Goal: Transaction & Acquisition: Purchase product/service

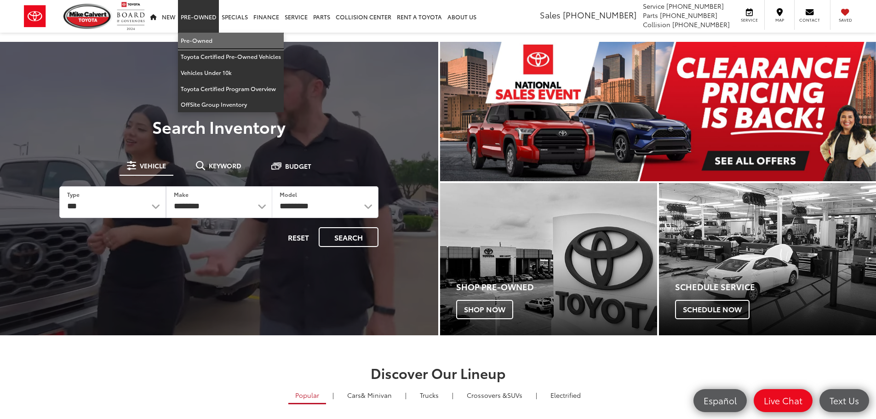
click at [202, 35] on link "Pre-Owned" at bounding box center [231, 41] width 106 height 16
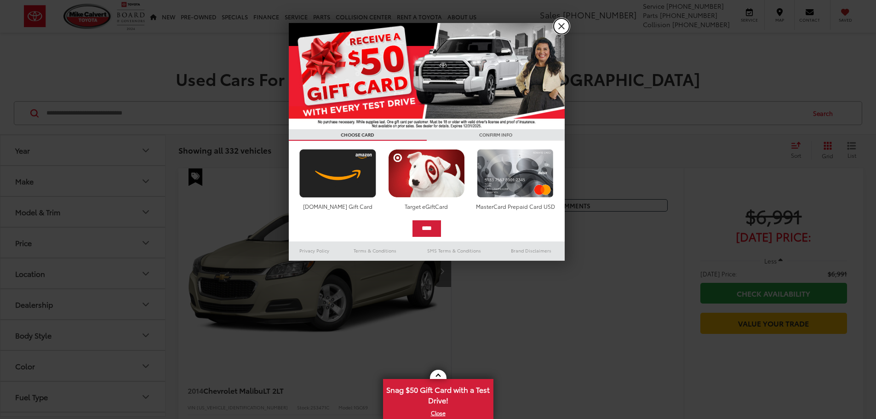
drag, startPoint x: 561, startPoint y: 20, endPoint x: 489, endPoint y: 52, distance: 79.4
click at [561, 21] on link "X" at bounding box center [561, 26] width 16 height 16
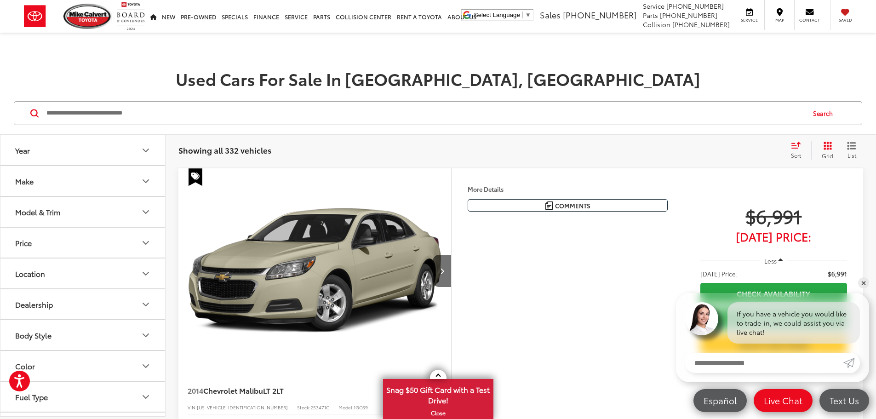
click at [46, 212] on div "Model & Trim" at bounding box center [37, 211] width 45 height 9
click at [45, 183] on button "Make" at bounding box center [82, 181] width 165 height 30
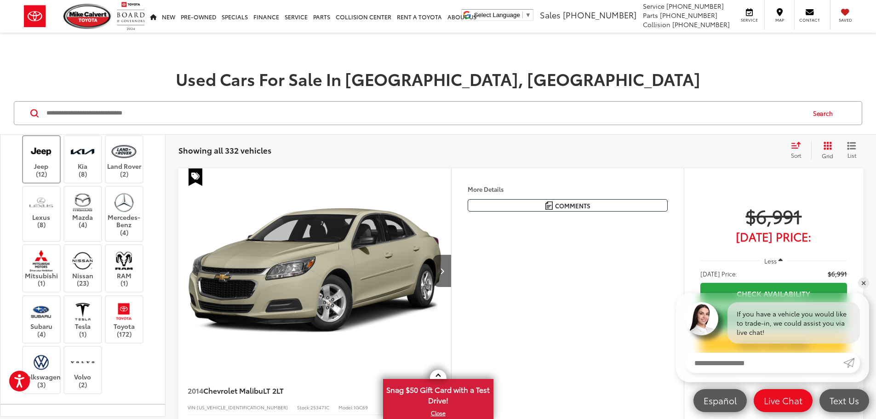
scroll to position [230, 0]
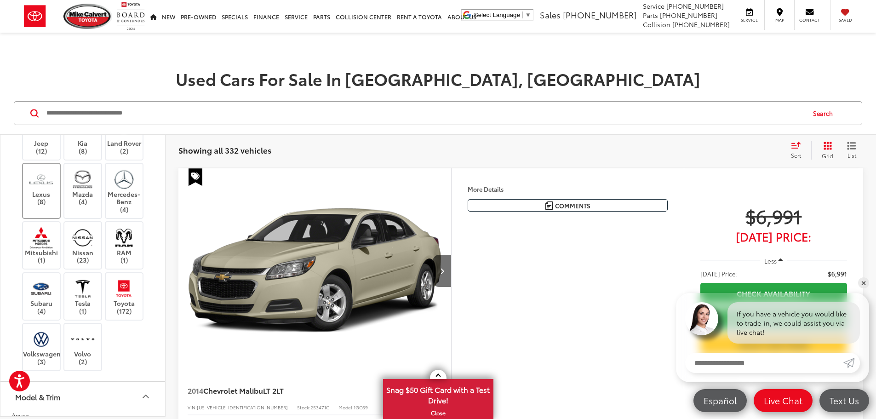
click at [43, 190] on img at bounding box center [40, 179] width 25 height 22
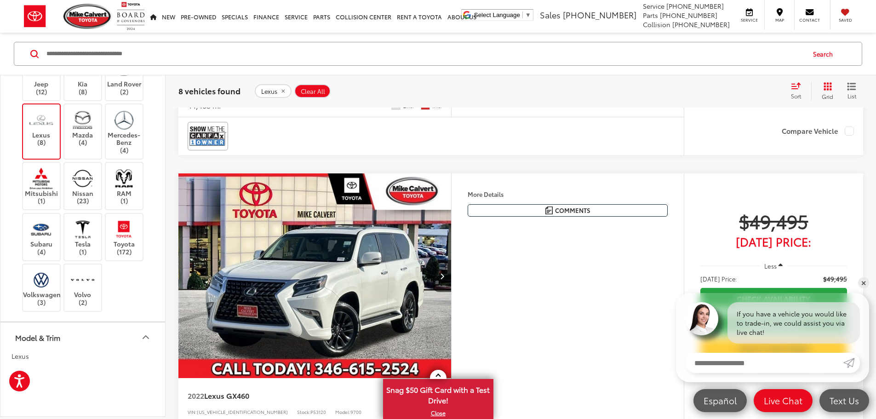
scroll to position [1930, 0]
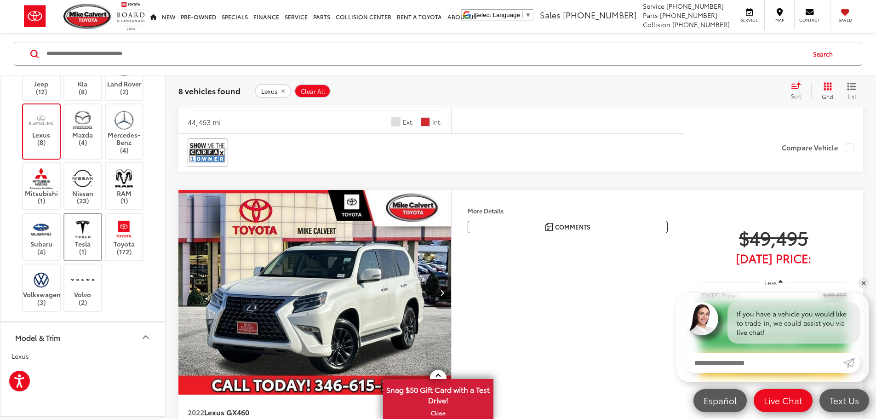
click at [90, 239] on img at bounding box center [82, 229] width 25 height 22
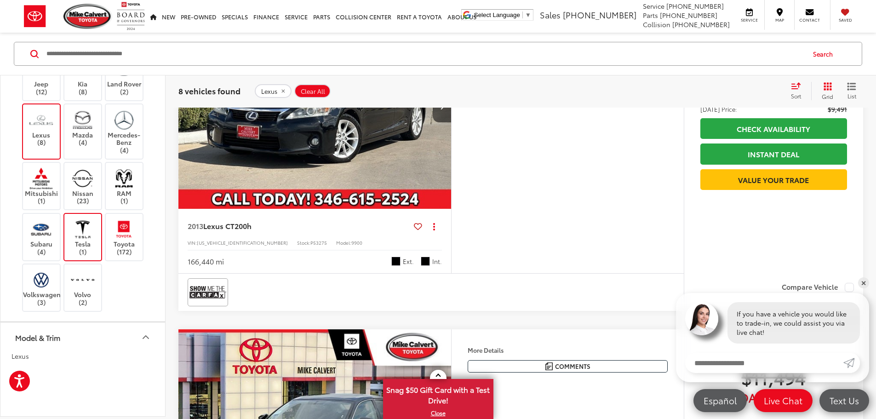
click at [55, 146] on label "Lexus (8)" at bounding box center [41, 127] width 37 height 37
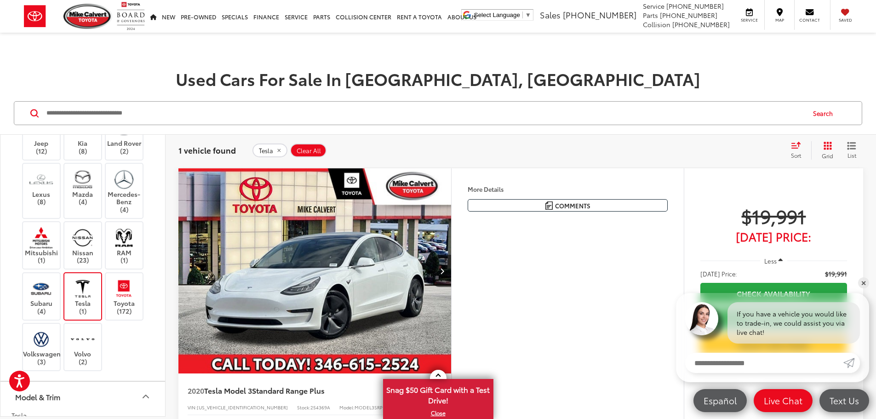
click at [85, 299] on img at bounding box center [82, 289] width 25 height 22
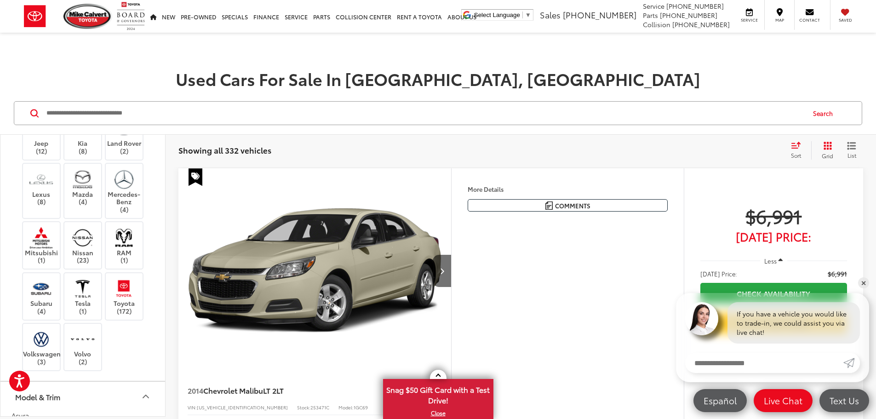
scroll to position [138, 0]
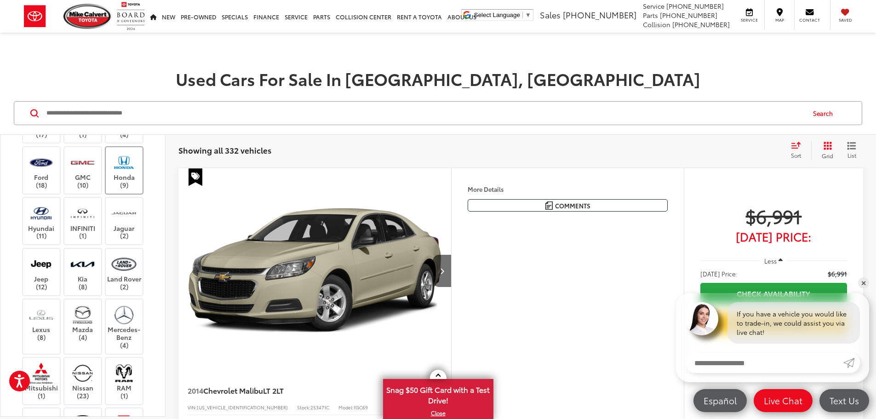
click at [126, 189] on label "Honda (9)" at bounding box center [124, 170] width 37 height 37
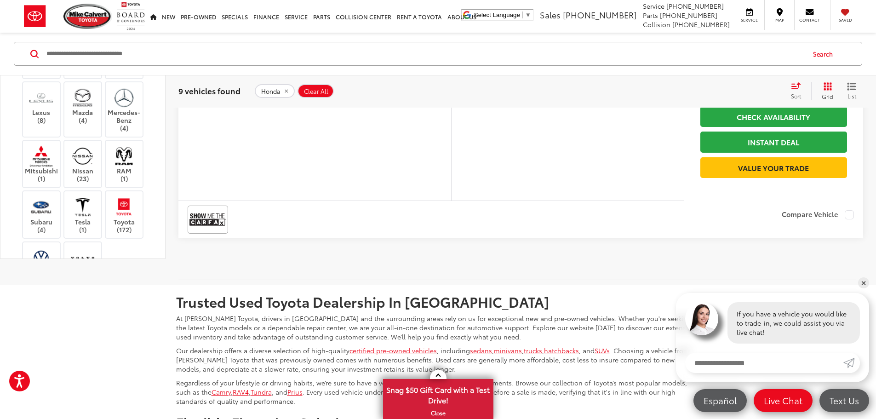
scroll to position [2574, 0]
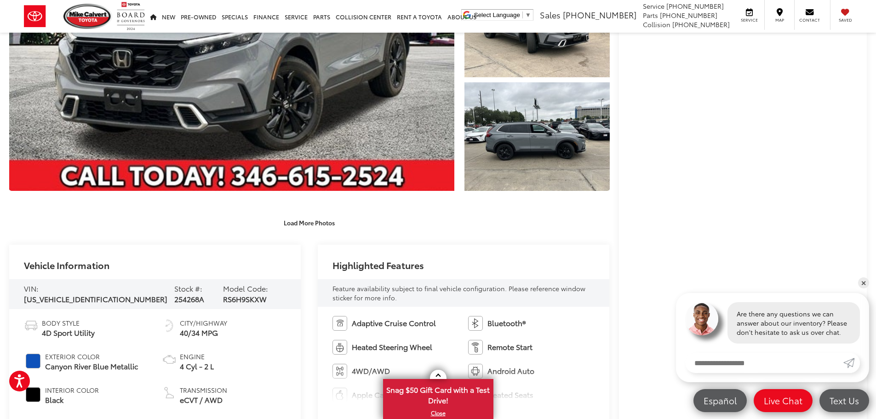
scroll to position [368, 0]
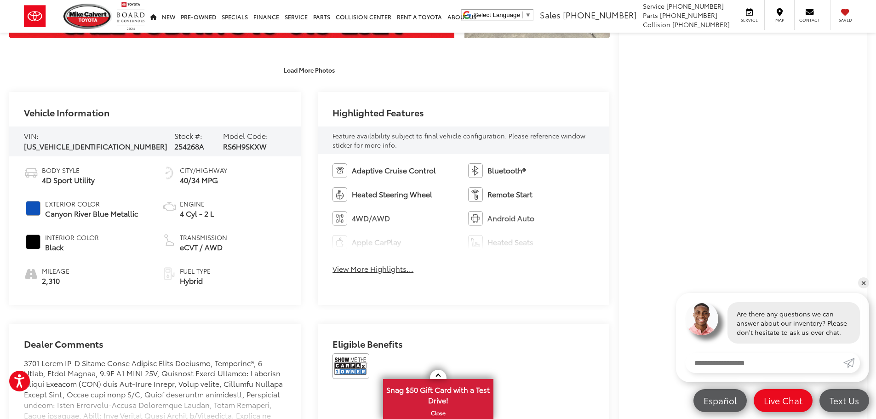
click at [370, 270] on button "View More Highlights..." at bounding box center [372, 268] width 81 height 11
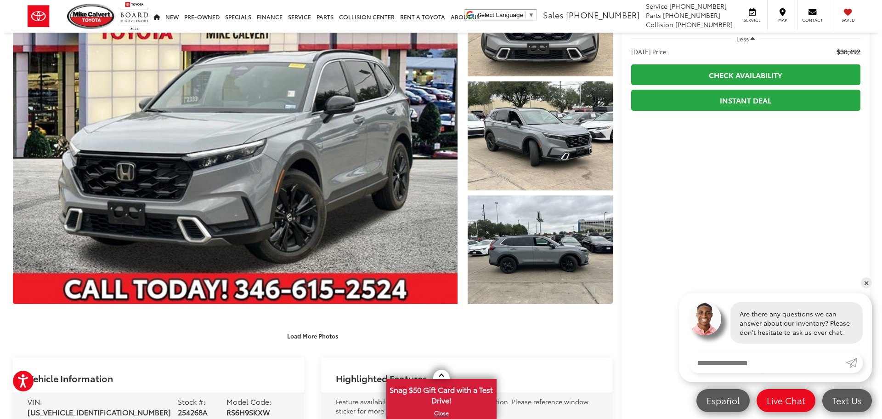
scroll to position [46, 0]
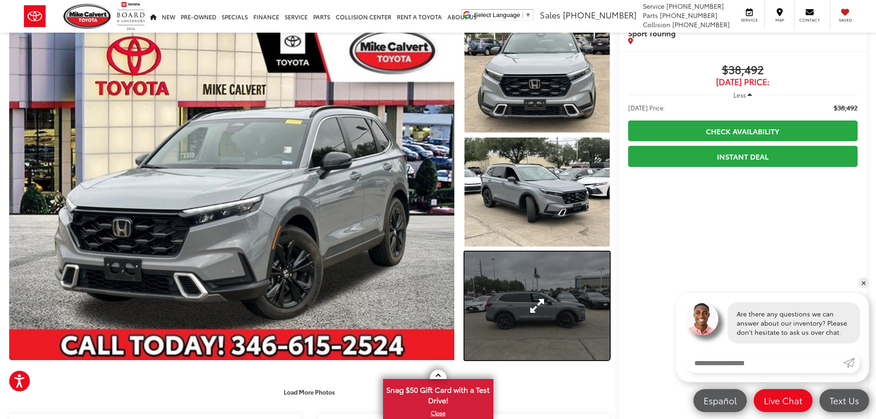
click at [540, 296] on link "Expand Photo 3" at bounding box center [536, 305] width 145 height 109
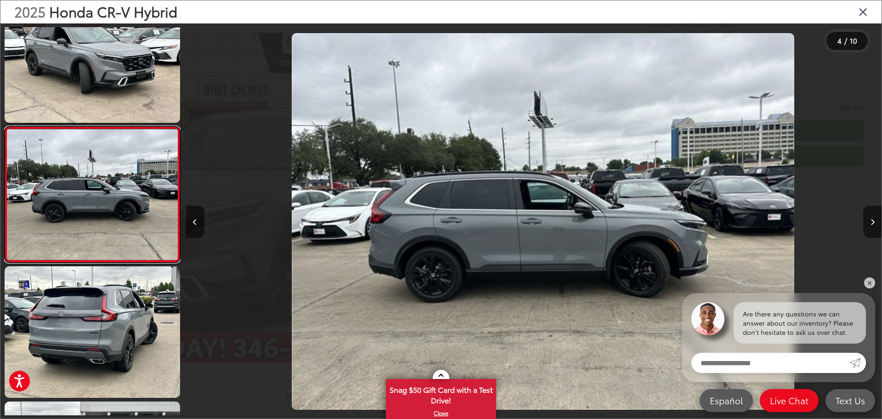
scroll to position [0, 2088]
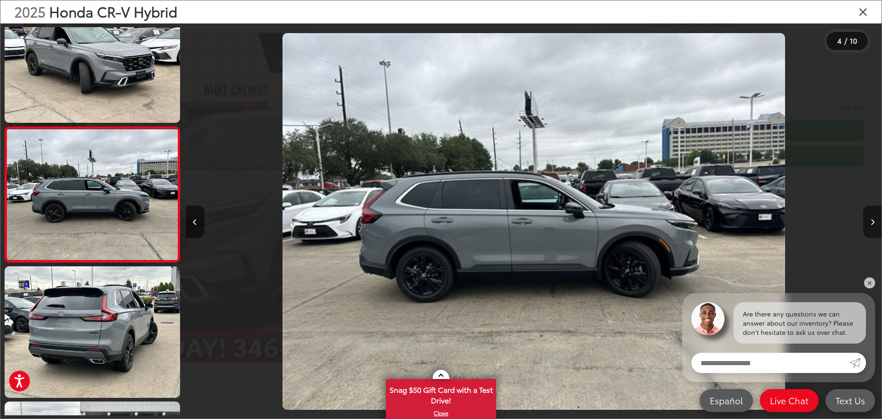
click at [875, 219] on button "Next image" at bounding box center [873, 221] width 18 height 32
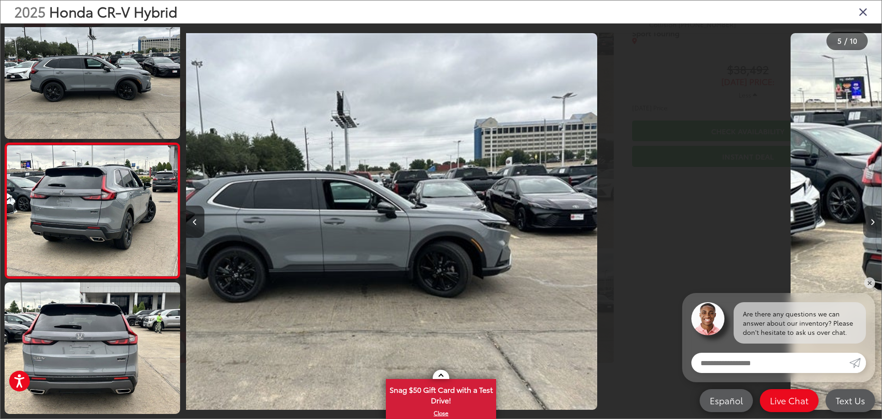
scroll to position [442, 0]
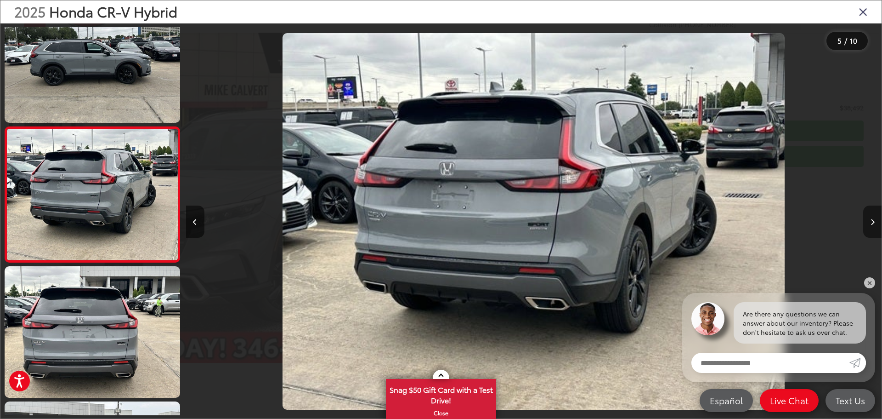
click at [875, 222] on button "Next image" at bounding box center [873, 221] width 18 height 32
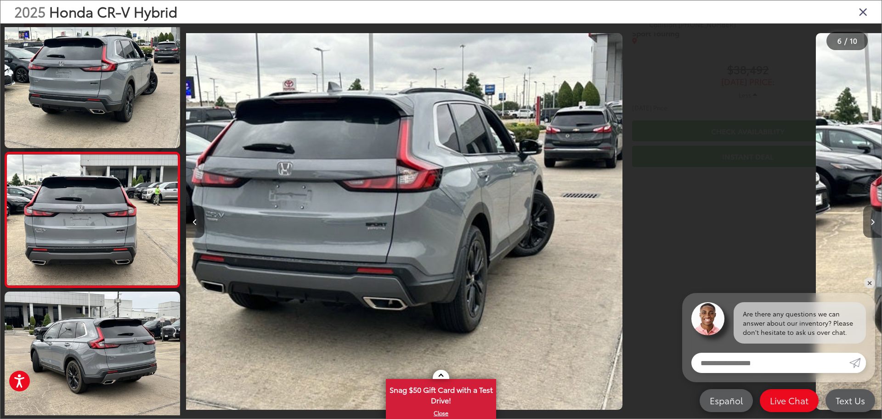
scroll to position [577, 0]
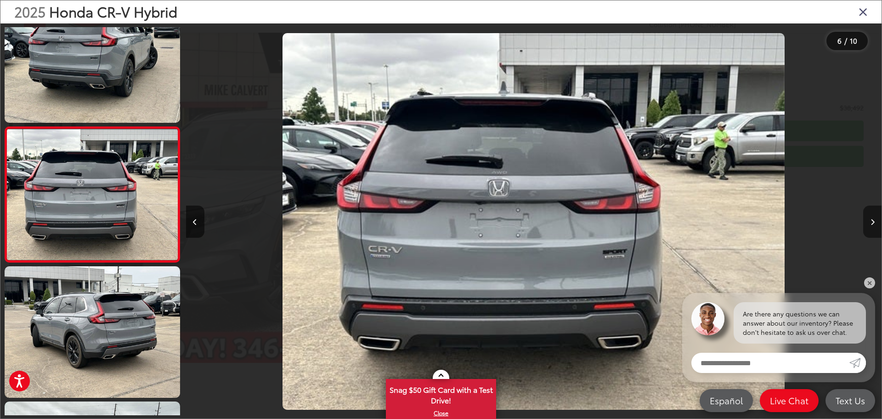
click at [875, 222] on button "Next image" at bounding box center [873, 221] width 18 height 32
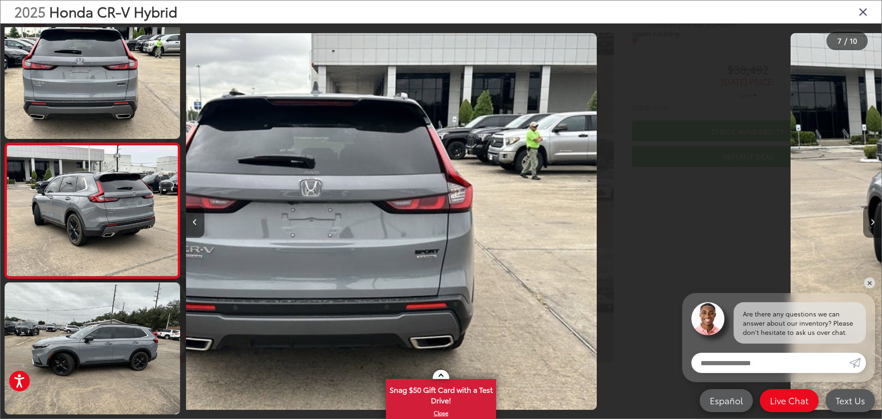
scroll to position [712, 0]
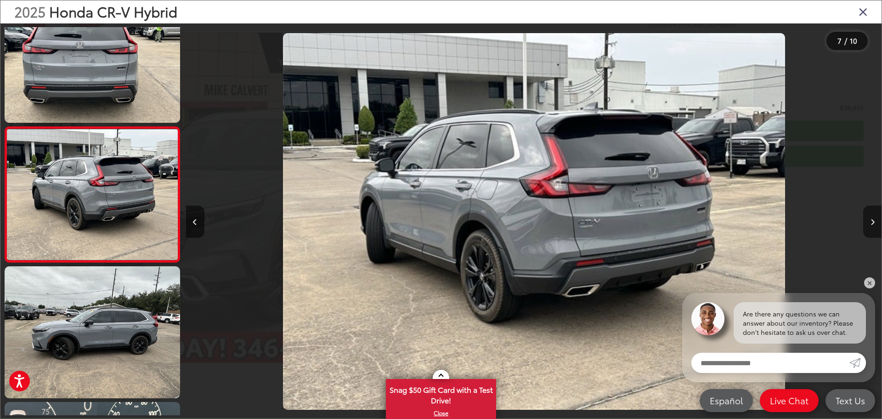
click at [875, 222] on button "Next image" at bounding box center [873, 221] width 18 height 32
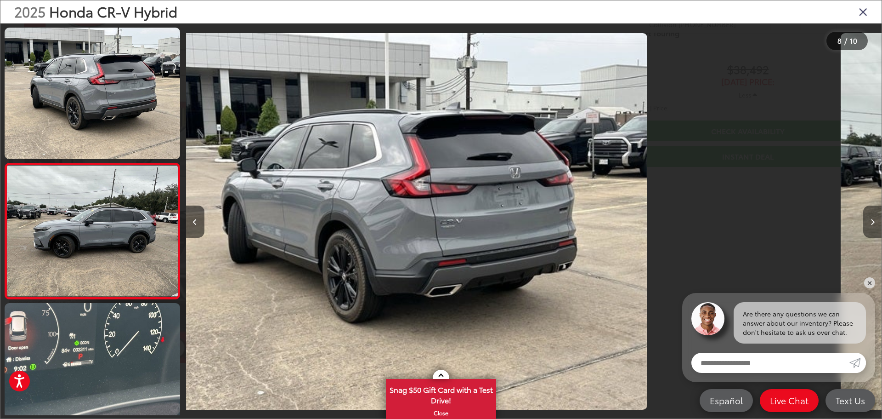
scroll to position [848, 0]
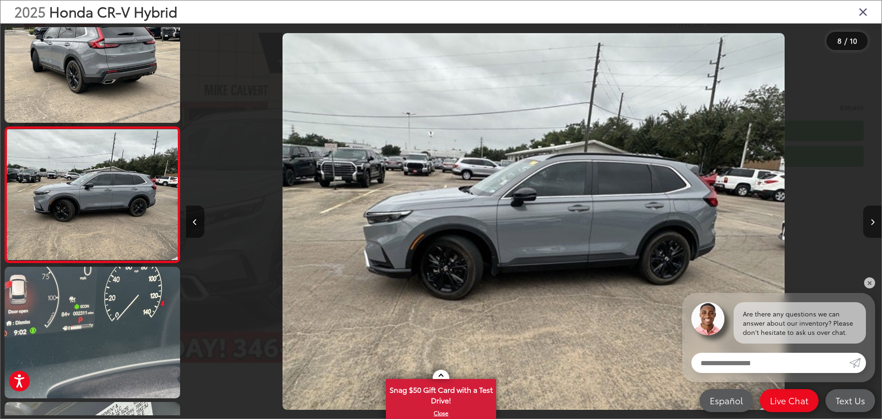
click at [875, 222] on button "Next image" at bounding box center [873, 221] width 18 height 32
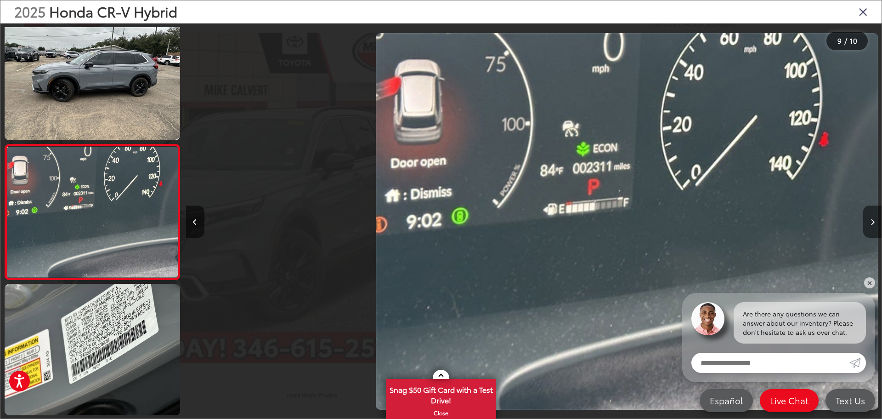
scroll to position [0, 5568]
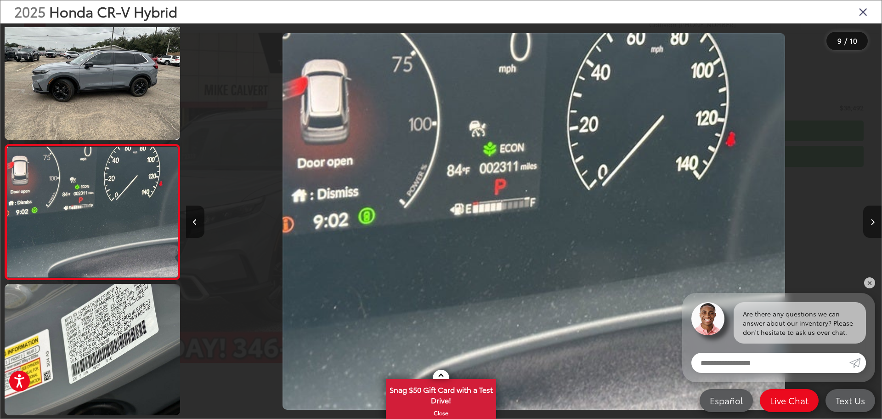
click at [875, 222] on button "Next image" at bounding box center [873, 221] width 18 height 32
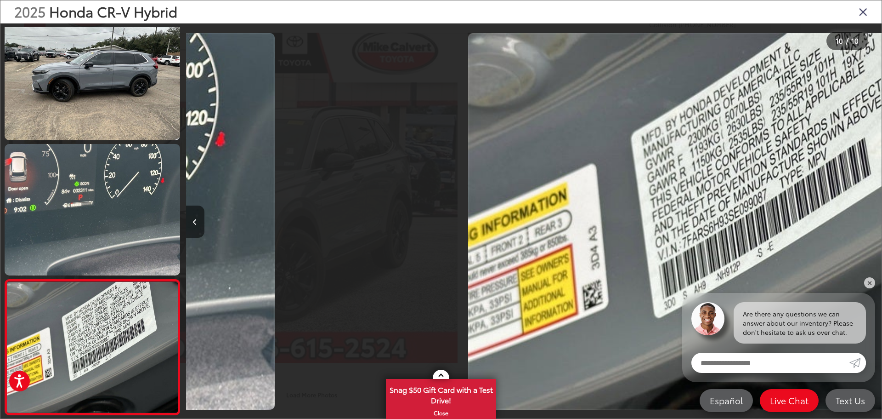
scroll to position [0, 0]
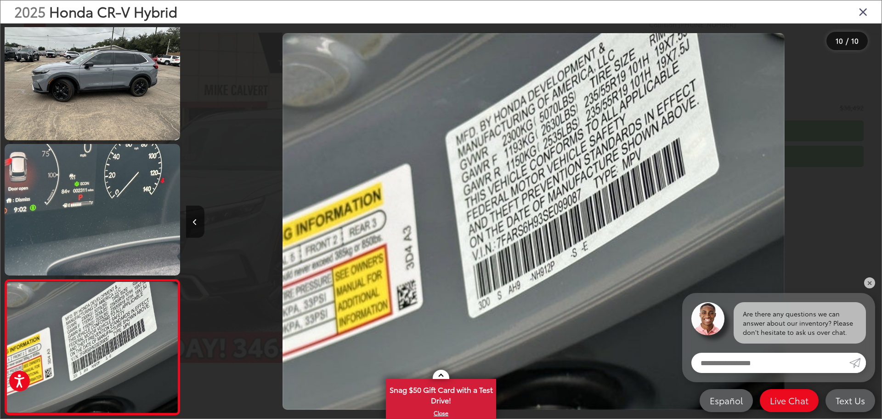
click at [875, 222] on div at bounding box center [795, 221] width 174 height 396
click at [200, 222] on button "Previous image" at bounding box center [195, 221] width 18 height 32
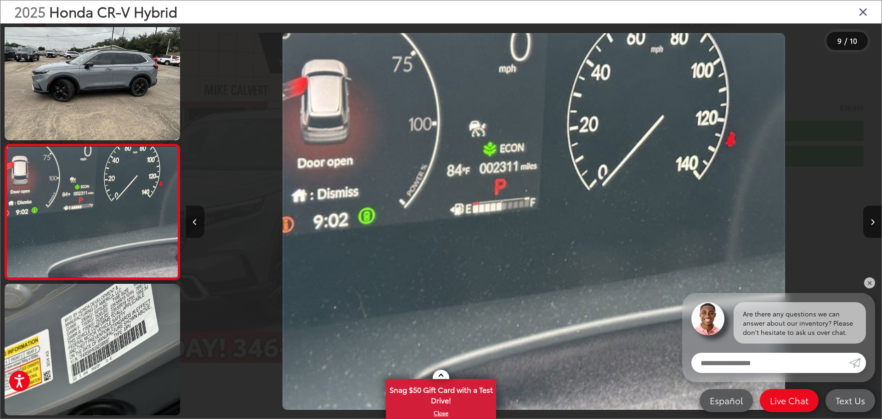
click at [200, 222] on button "Previous image" at bounding box center [195, 221] width 18 height 32
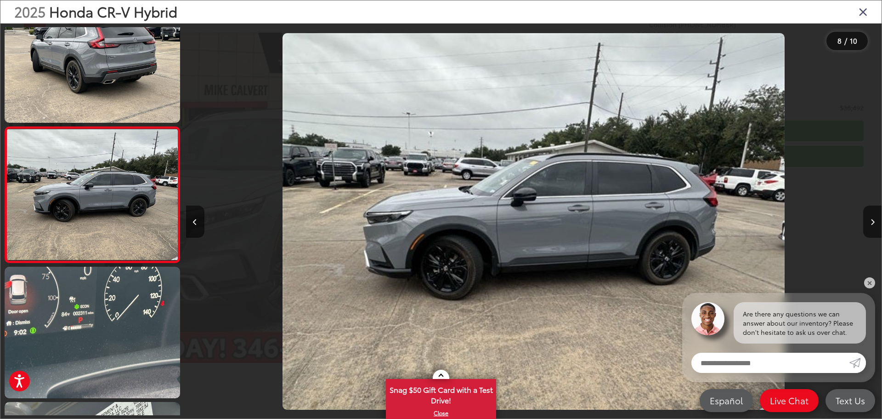
click at [862, 13] on icon "Close gallery" at bounding box center [863, 12] width 9 height 12
